Goal: Transaction & Acquisition: Book appointment/travel/reservation

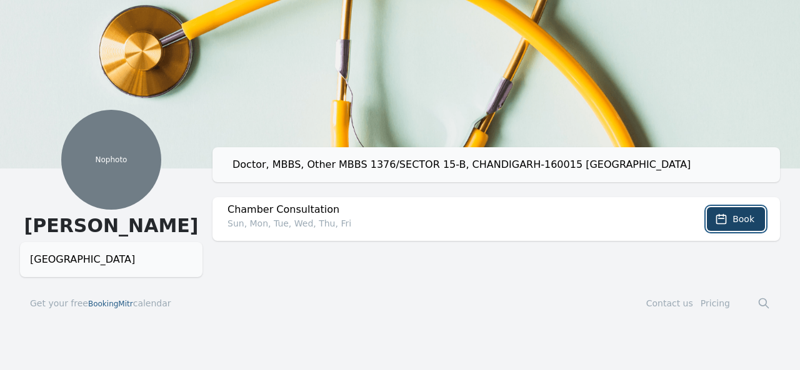
click at [732, 222] on button "Book" at bounding box center [736, 219] width 58 height 24
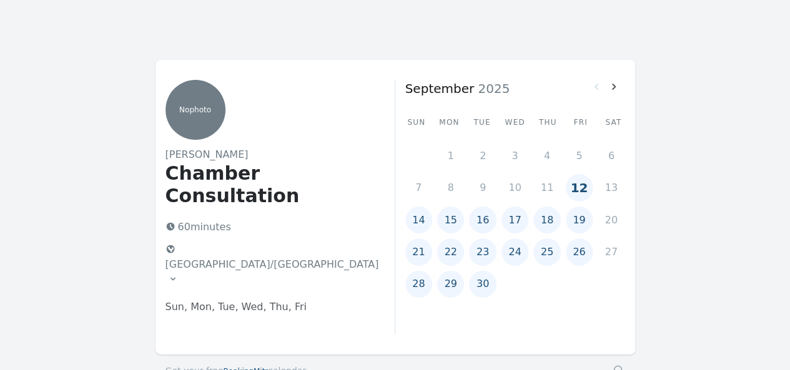
click at [452, 222] on button "15" at bounding box center [450, 220] width 27 height 27
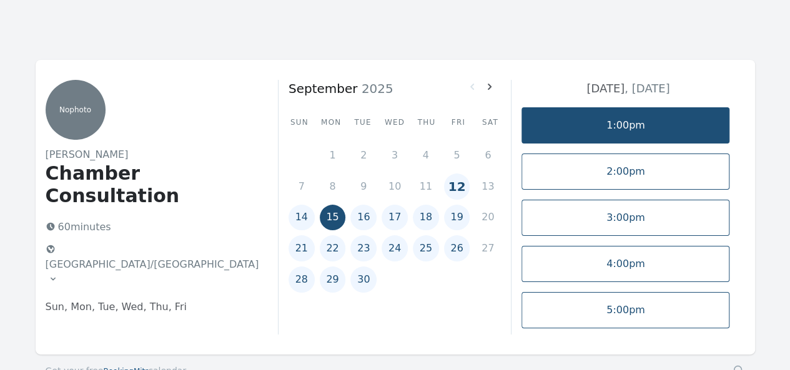
click at [614, 116] on link "1:00pm" at bounding box center [626, 125] width 208 height 36
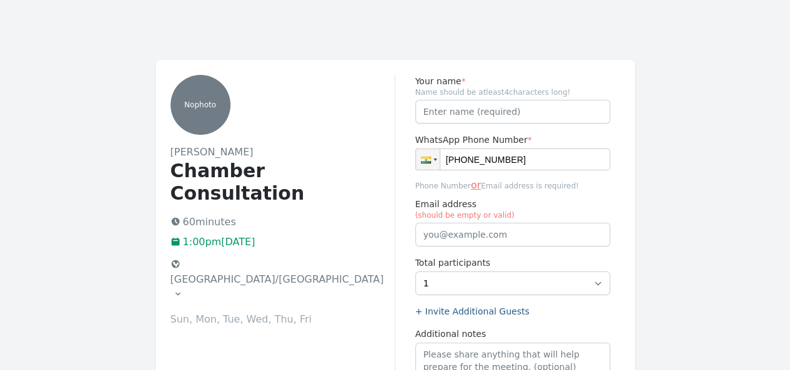
type input "[PHONE_NUMBER]"
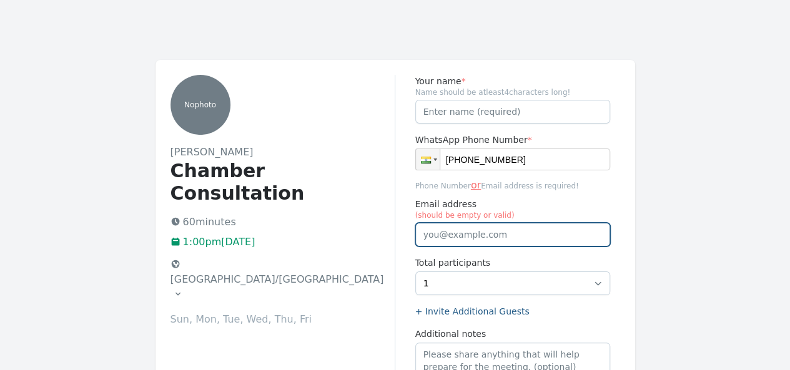
click at [438, 232] on input "Email address (should be empty or valid)" at bounding box center [512, 235] width 195 height 24
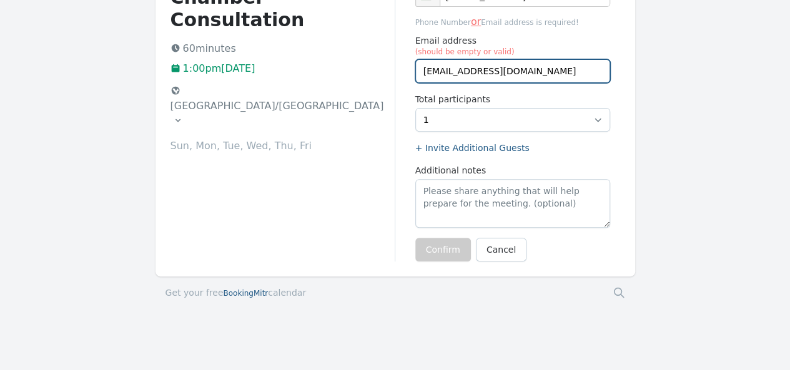
scroll to position [177, 0]
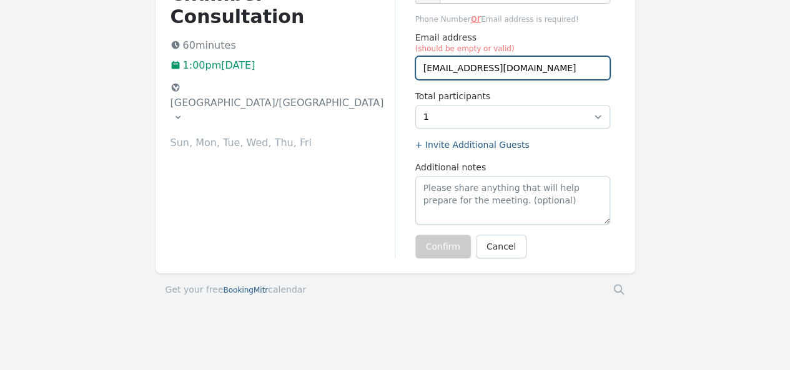
type input "[EMAIL_ADDRESS][DOMAIN_NAME]"
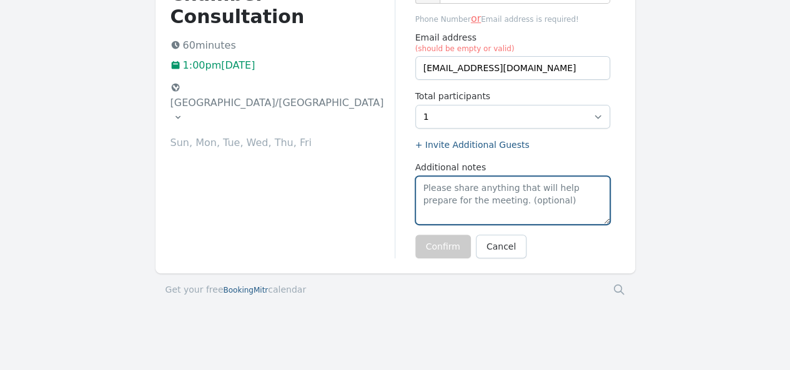
click at [470, 197] on textarea "Additional notes" at bounding box center [512, 200] width 195 height 49
click at [479, 183] on textarea "First Time" at bounding box center [512, 200] width 195 height 49
click at [536, 186] on textarea "First Time Appointment" at bounding box center [512, 200] width 195 height 49
type textarea "First Time Appointment du9[qwe9[uqw"
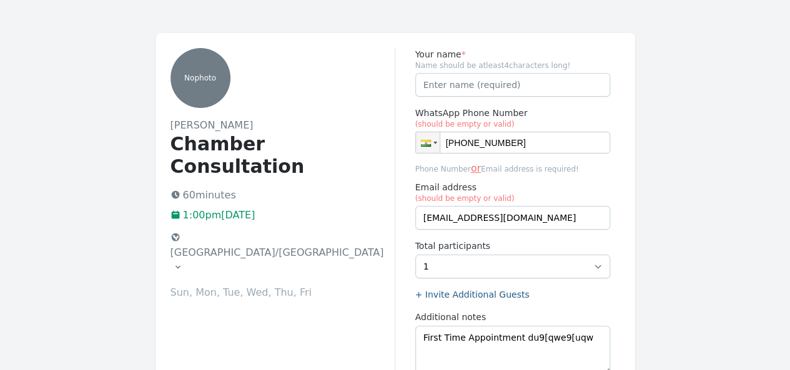
scroll to position [25, 0]
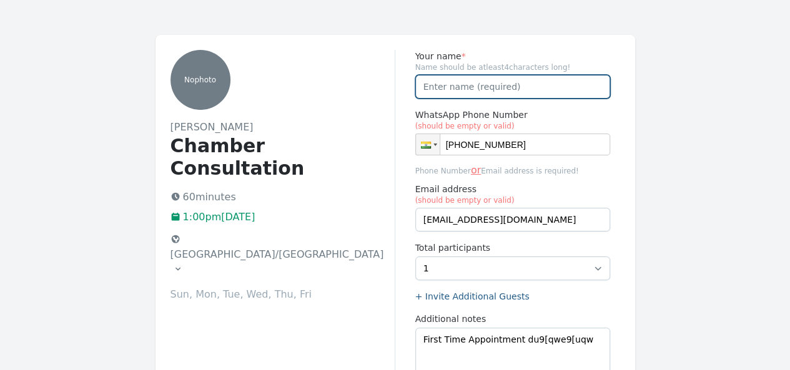
click at [447, 86] on input "Your name *" at bounding box center [512, 87] width 195 height 24
type input "[PERSON_NAME]"
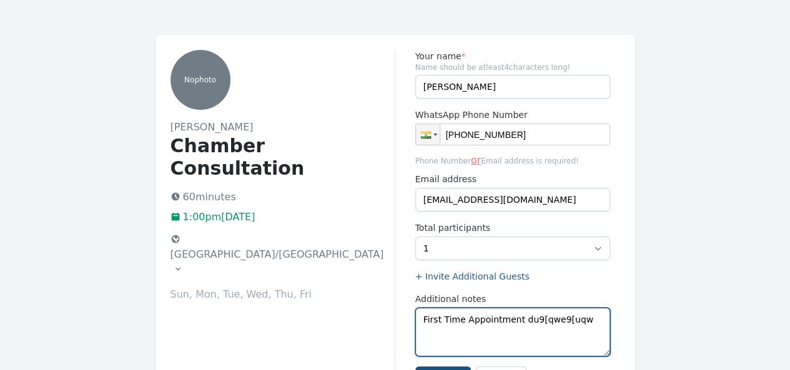
drag, startPoint x: 582, startPoint y: 322, endPoint x: 517, endPoint y: 323, distance: 65.0
click at [517, 323] on textarea "First Time Appointment du9[qwe9[uqw" at bounding box center [512, 332] width 195 height 49
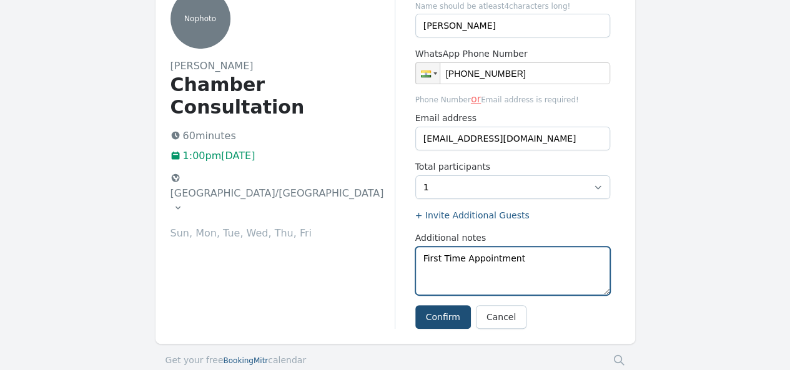
scroll to position [84, 0]
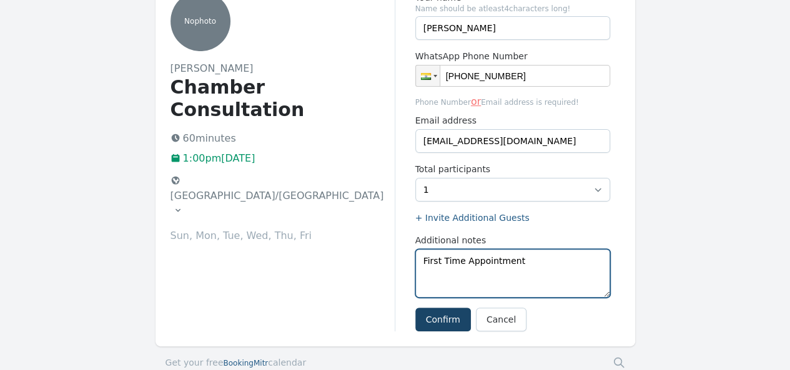
type textarea "First Time Appointment"
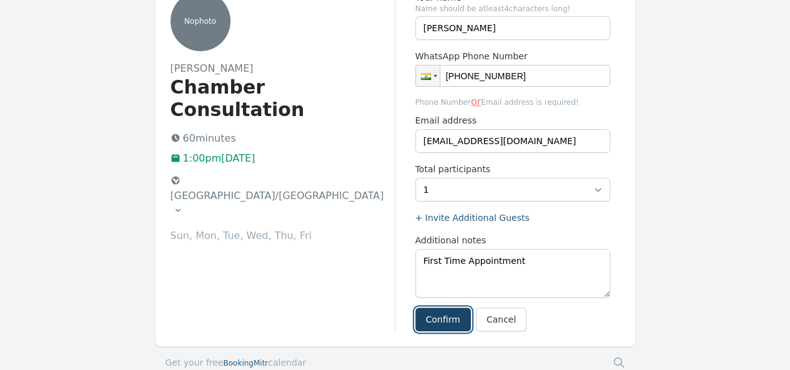
click at [431, 320] on button "Confirm" at bounding box center [443, 320] width 56 height 24
